Goal: Information Seeking & Learning: Learn about a topic

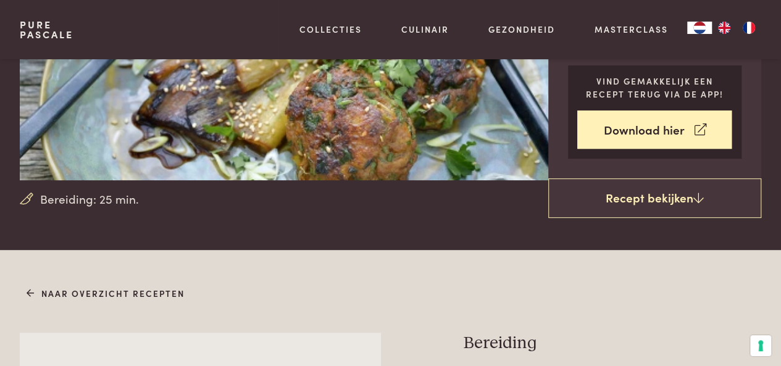
scroll to position [213, 0]
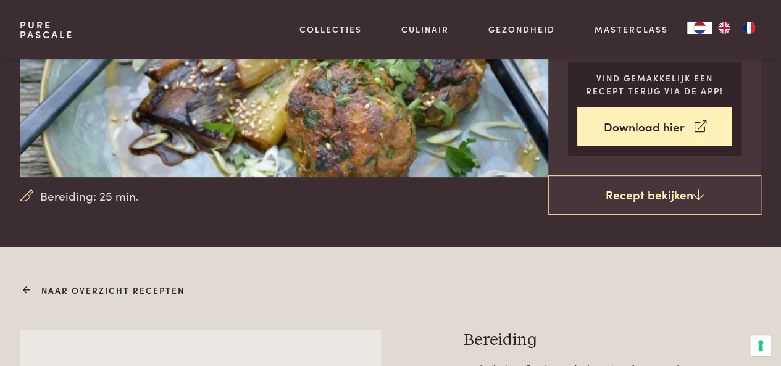
click at [72, 291] on link "Naar overzicht recepten" at bounding box center [106, 290] width 159 height 13
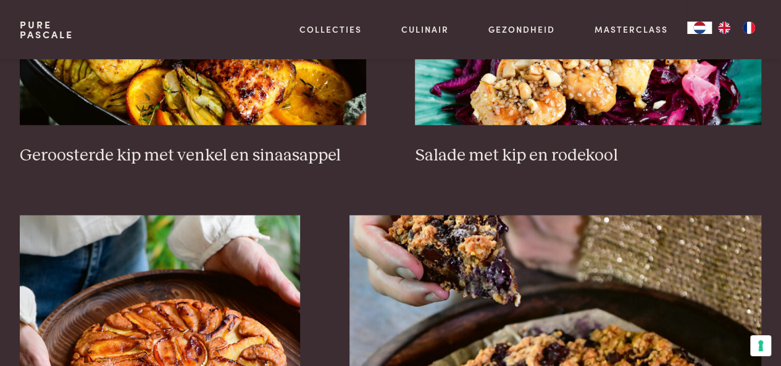
scroll to position [1567, 0]
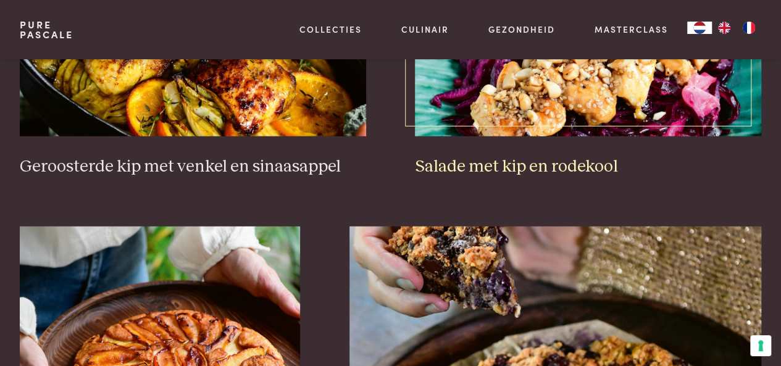
click at [590, 107] on img at bounding box center [588, 12] width 346 height 247
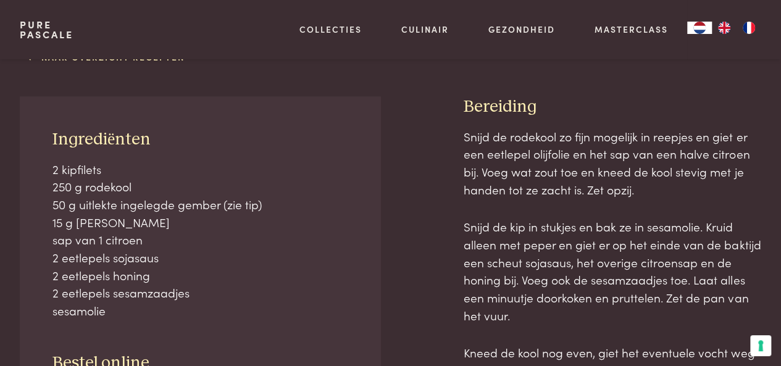
scroll to position [475, 0]
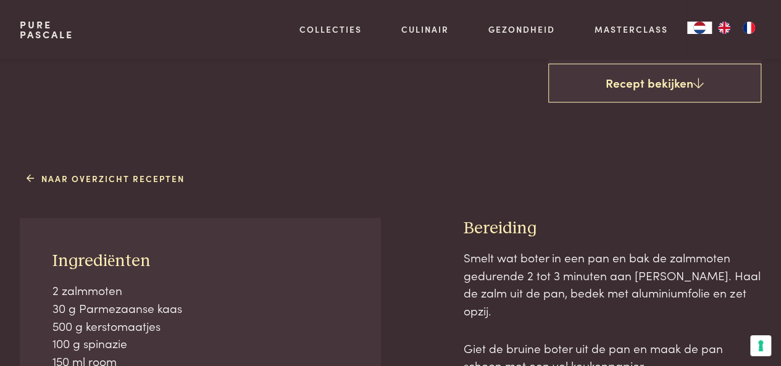
scroll to position [453, 0]
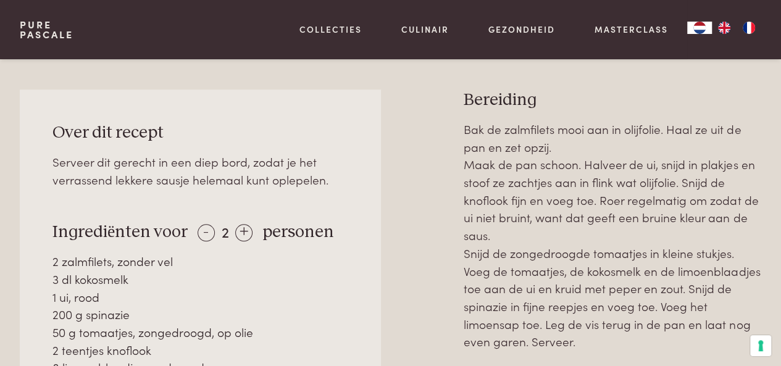
scroll to position [498, 0]
